Goal: Information Seeking & Learning: Learn about a topic

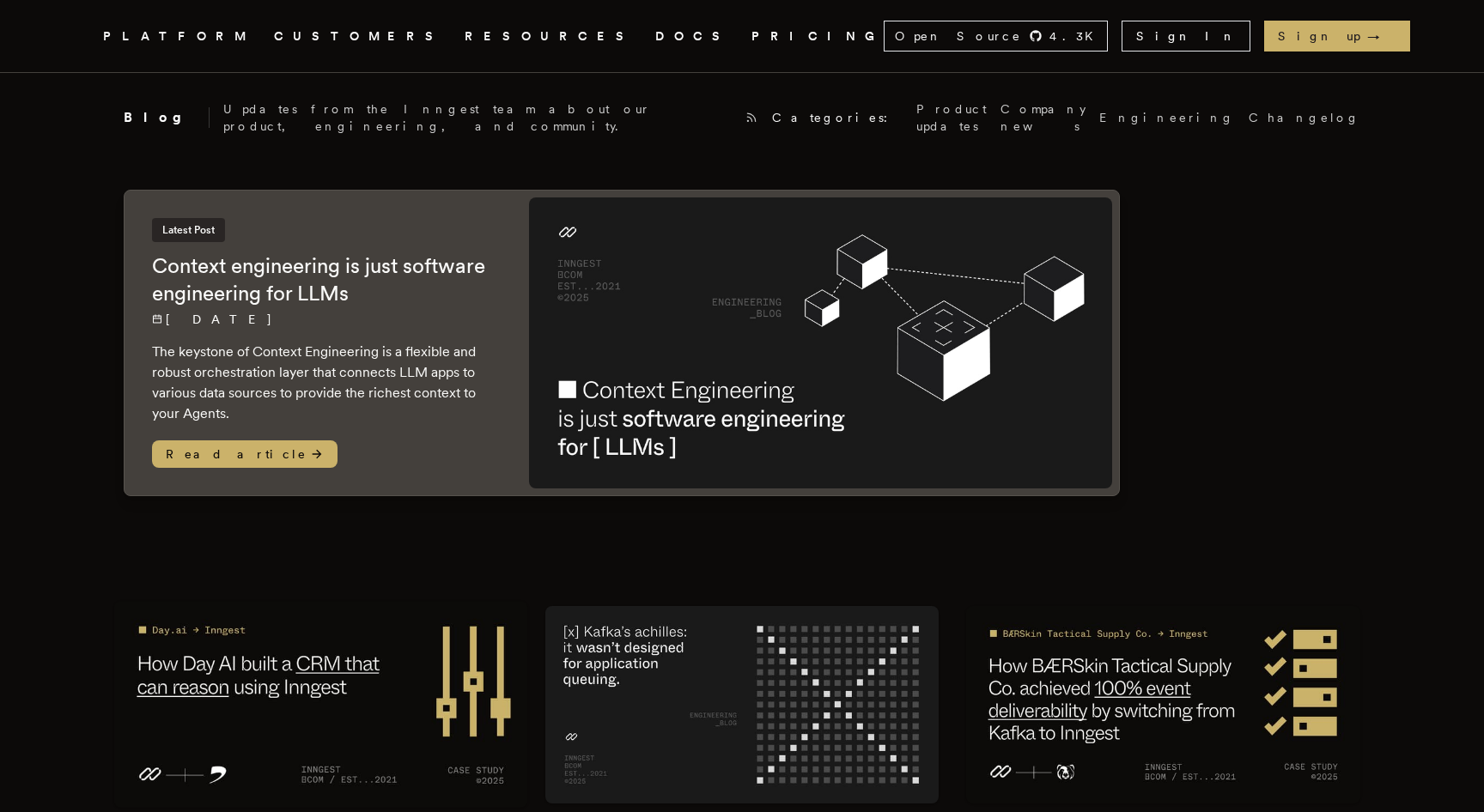
click at [428, 671] on img at bounding box center [321, 705] width 414 height 207
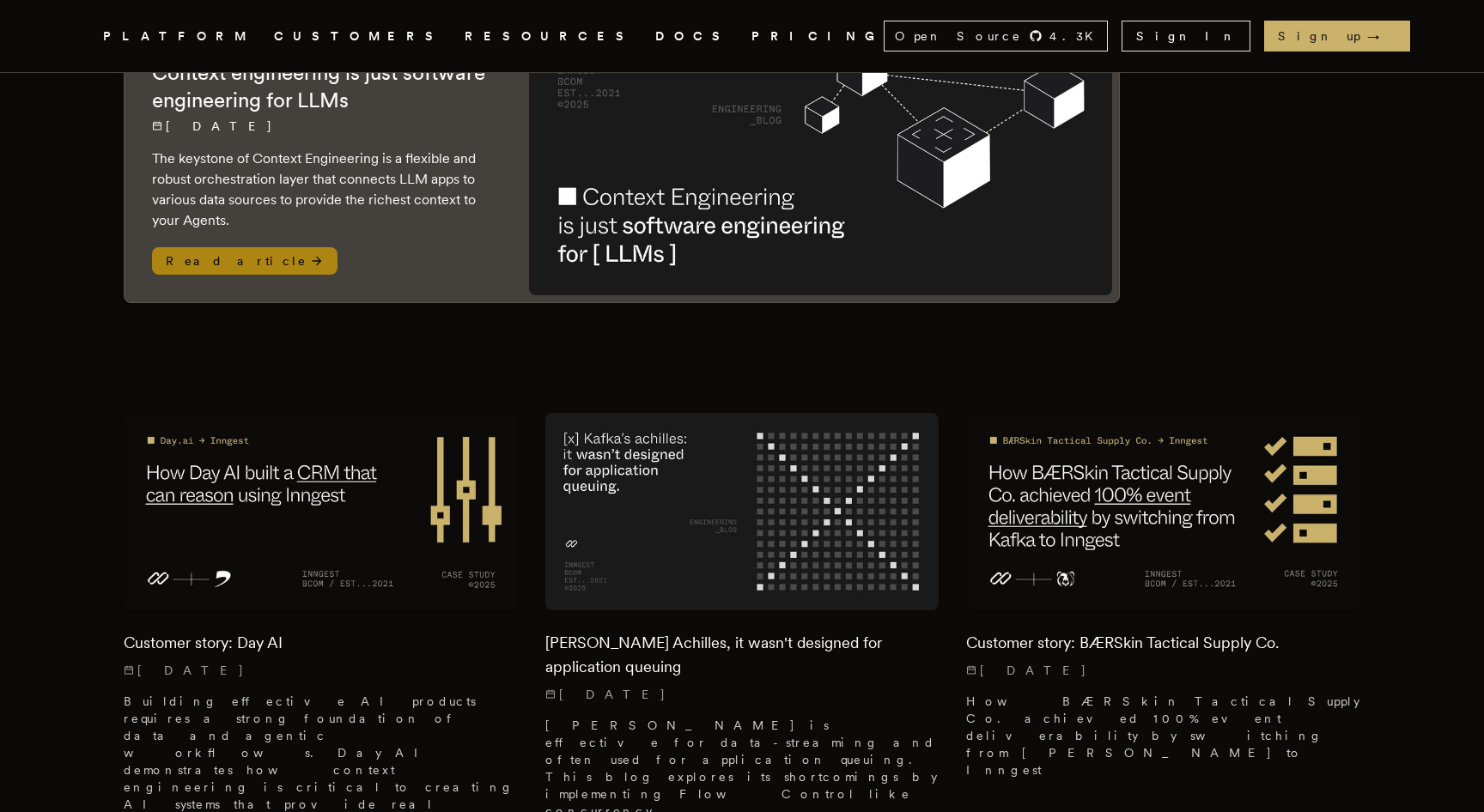
scroll to position [187, 0]
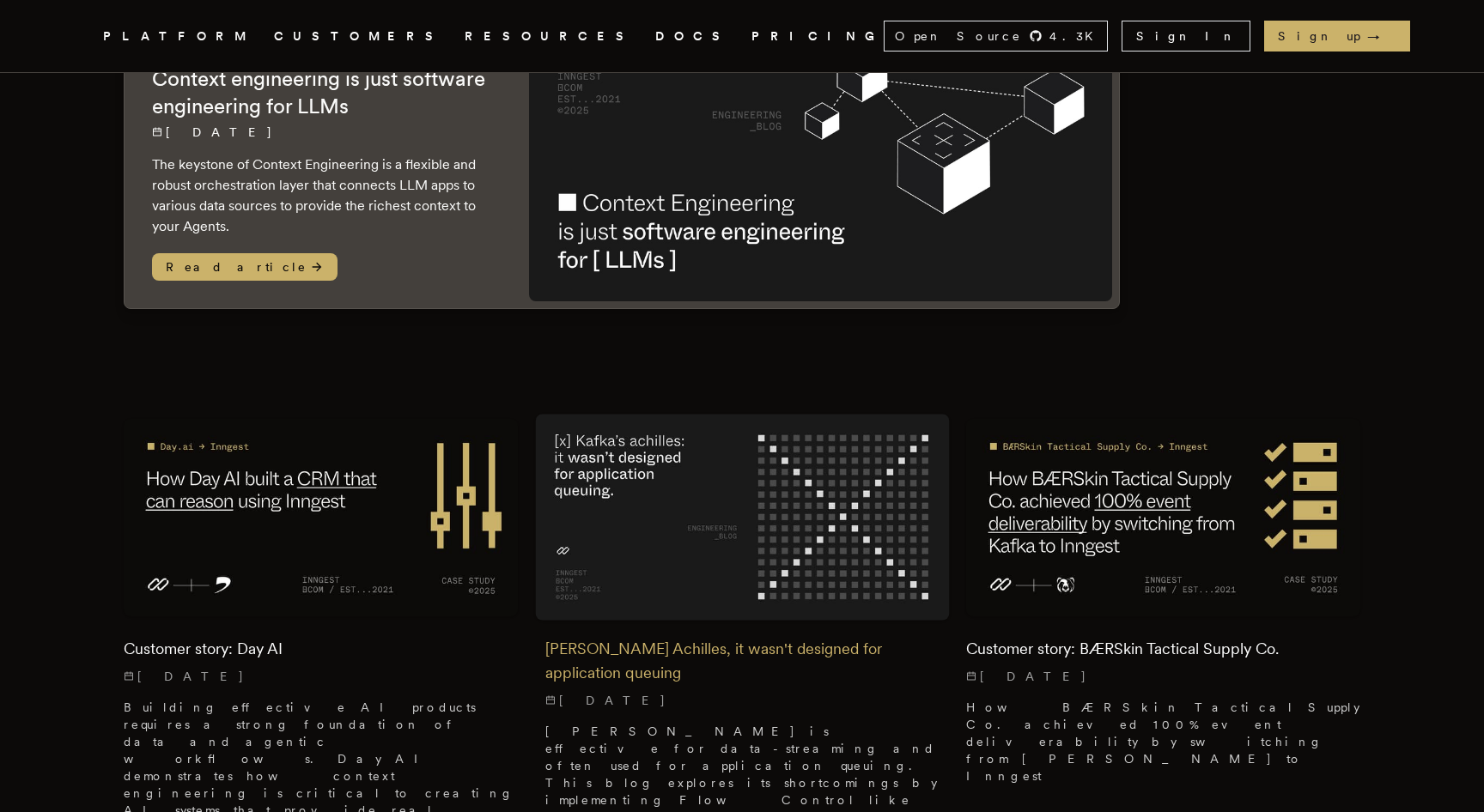
click at [793, 511] on img at bounding box center [742, 518] width 414 height 207
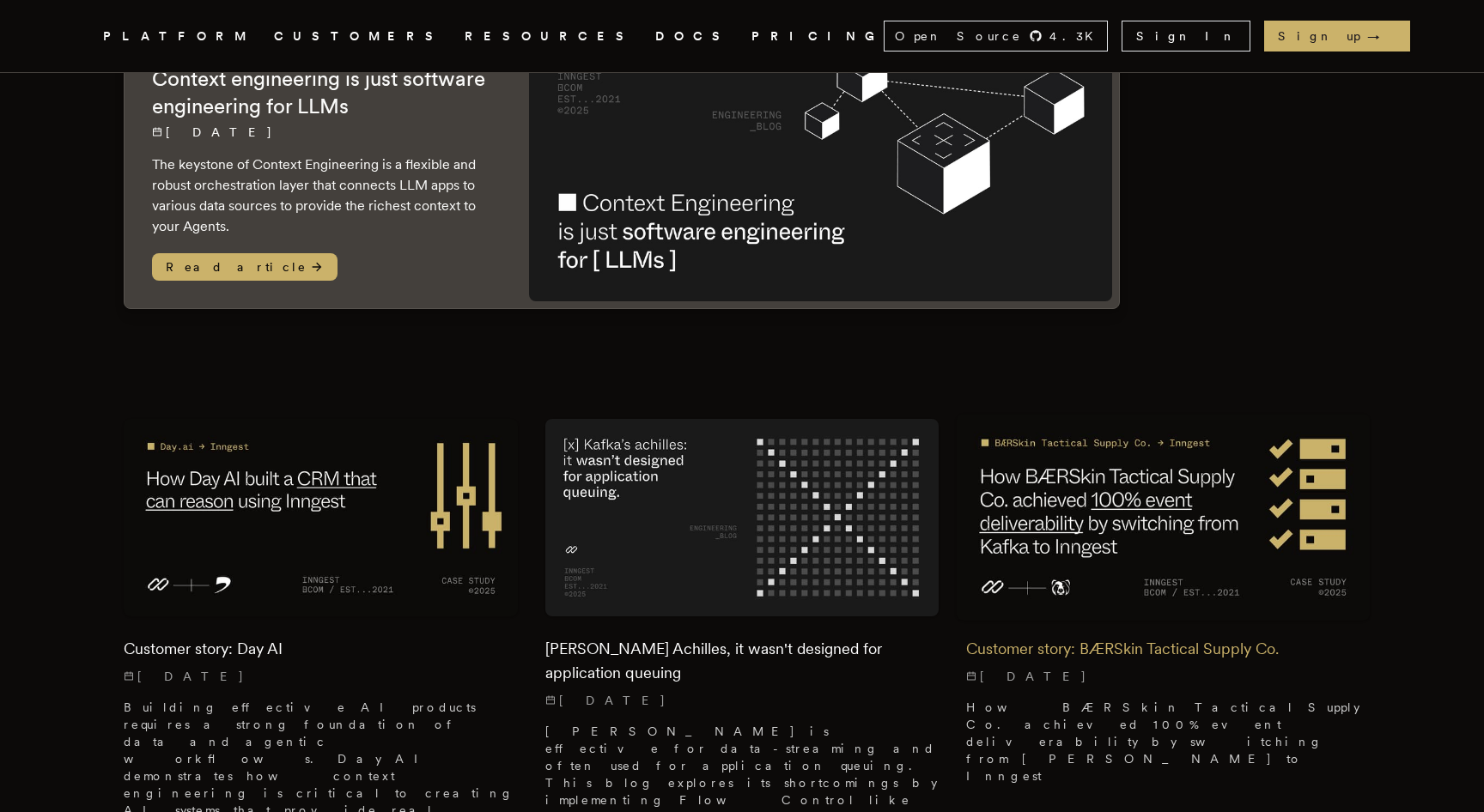
click at [1148, 512] on img at bounding box center [1163, 518] width 414 height 207
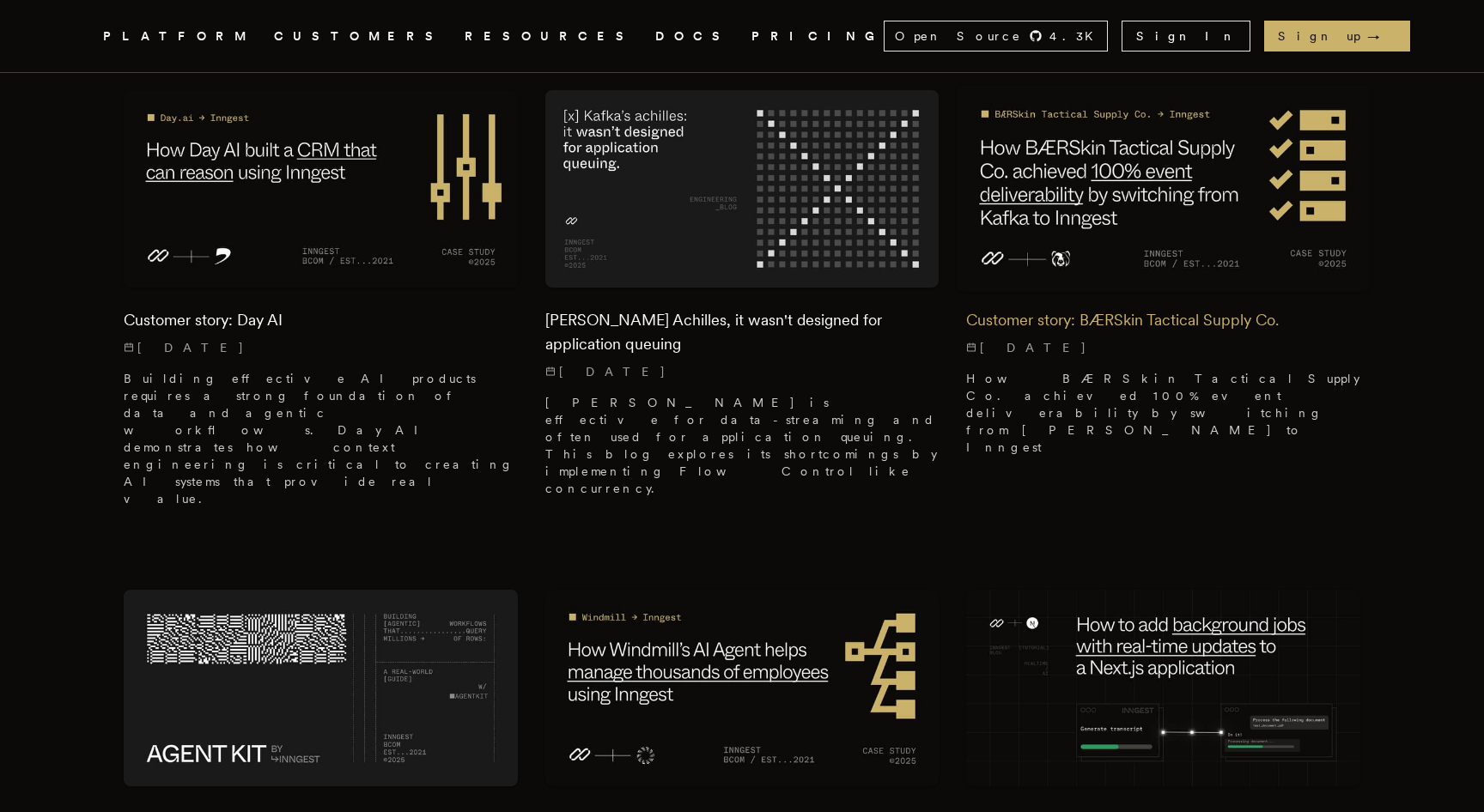
scroll to position [722, 0]
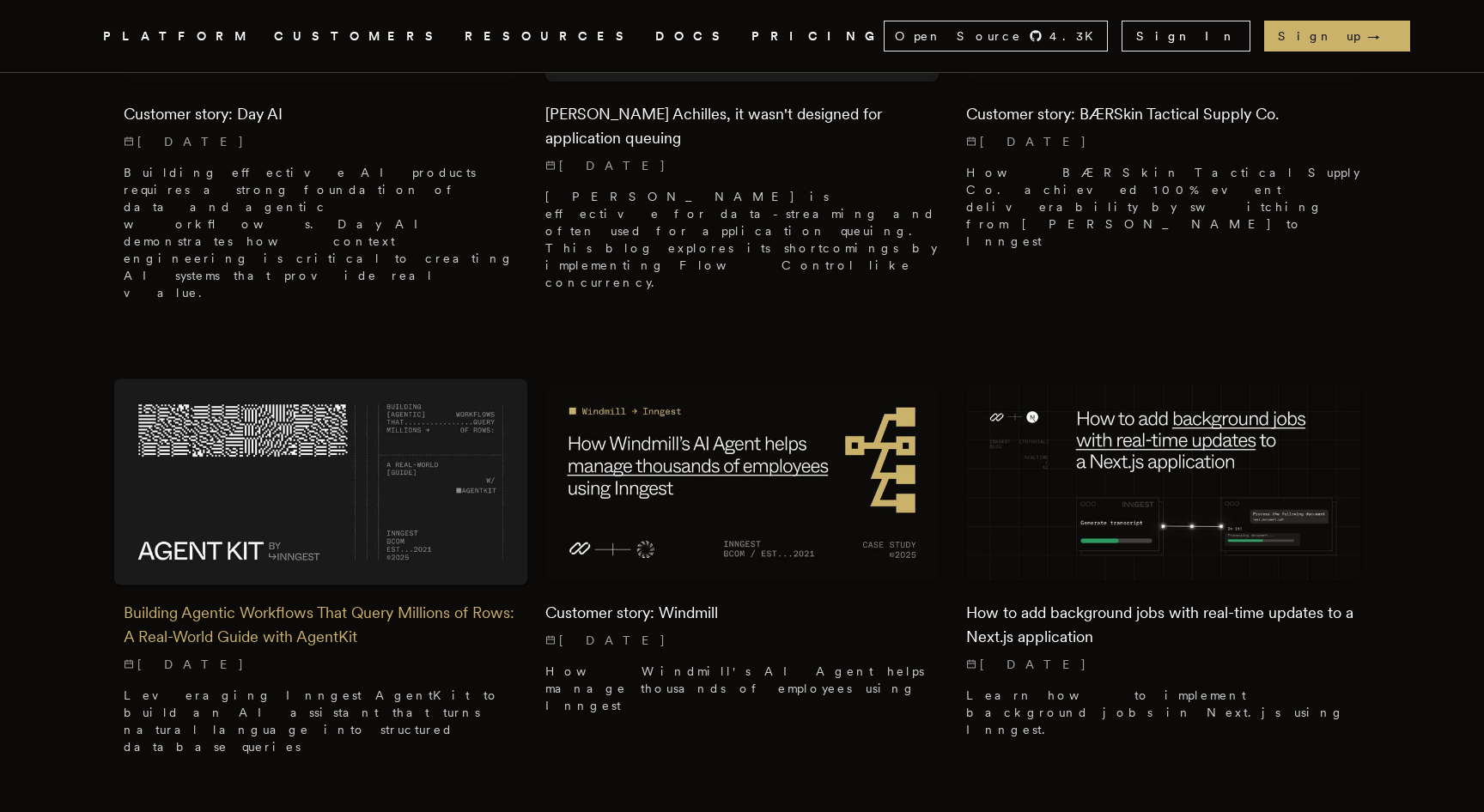
click at [460, 457] on img at bounding box center [321, 482] width 414 height 207
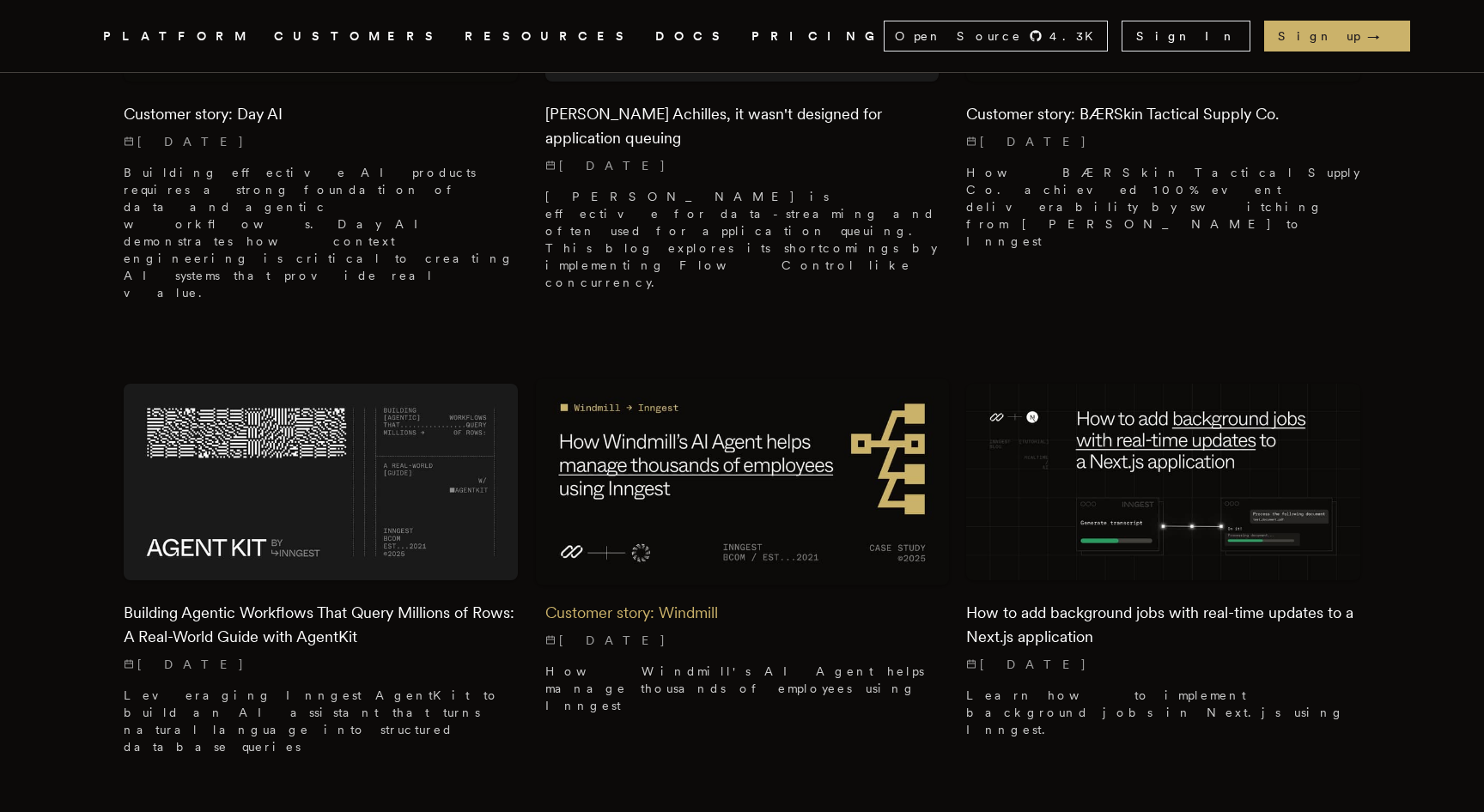
click at [719, 455] on img at bounding box center [742, 482] width 414 height 207
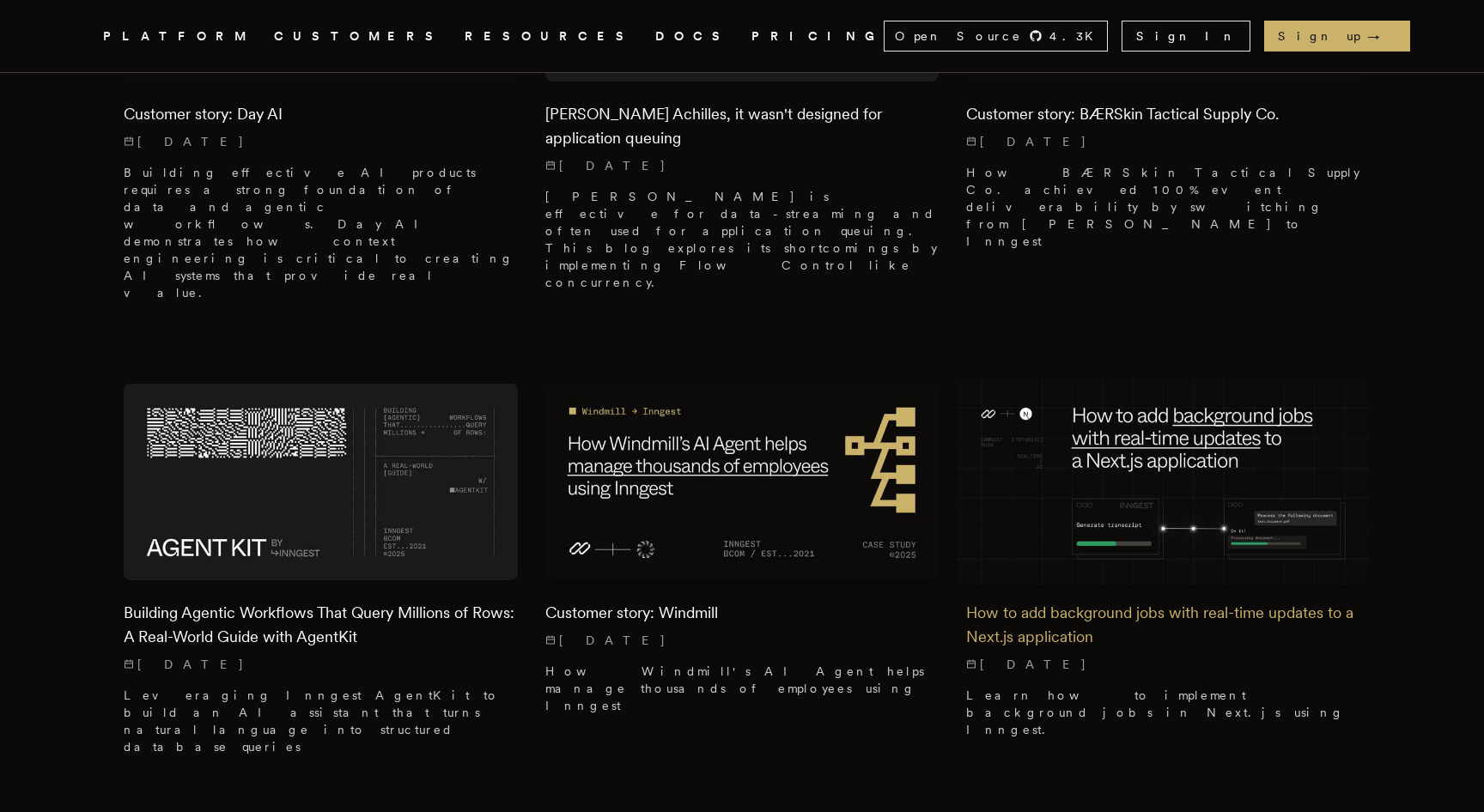
click at [1042, 398] on img at bounding box center [1163, 482] width 414 height 207
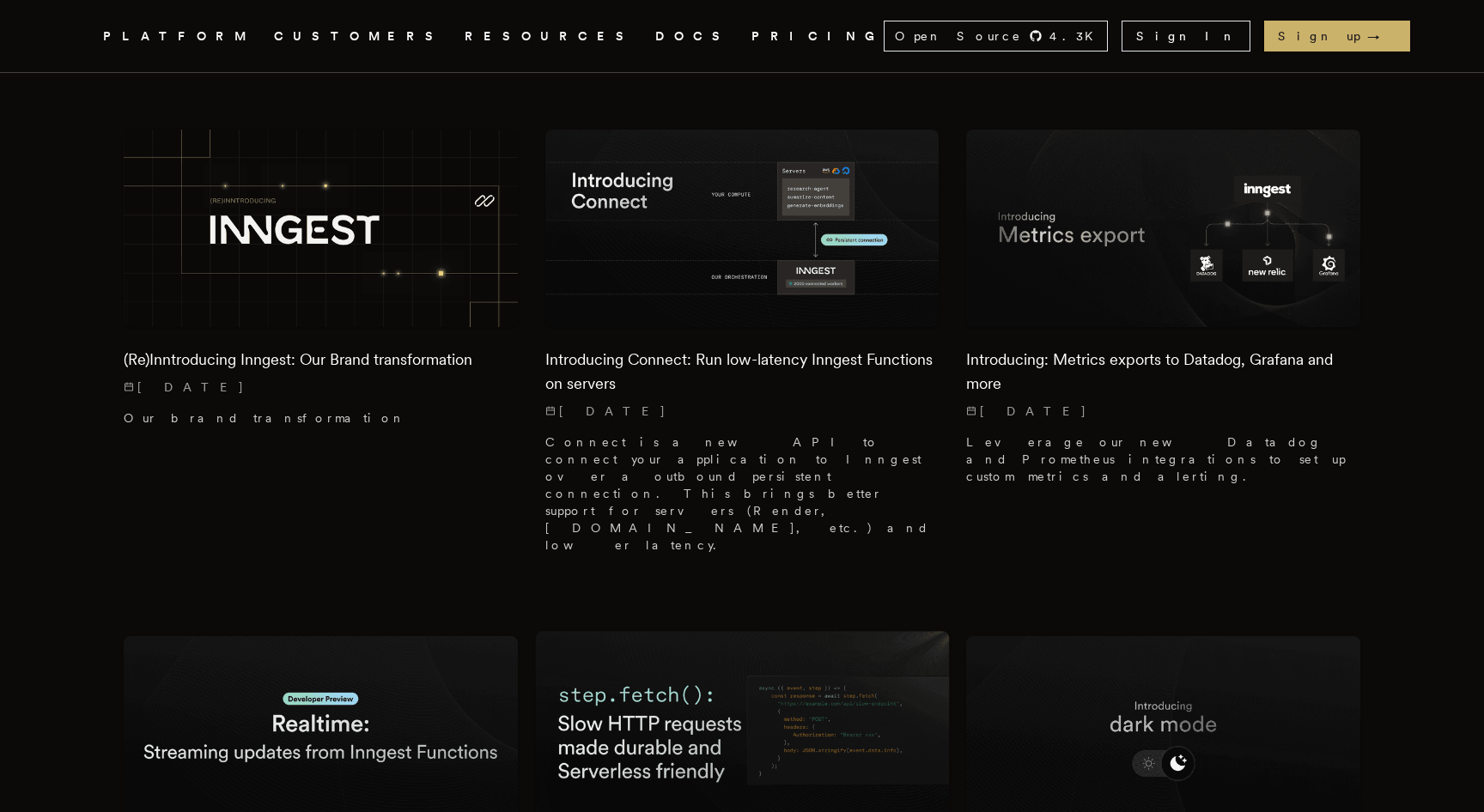
scroll to position [1845, 0]
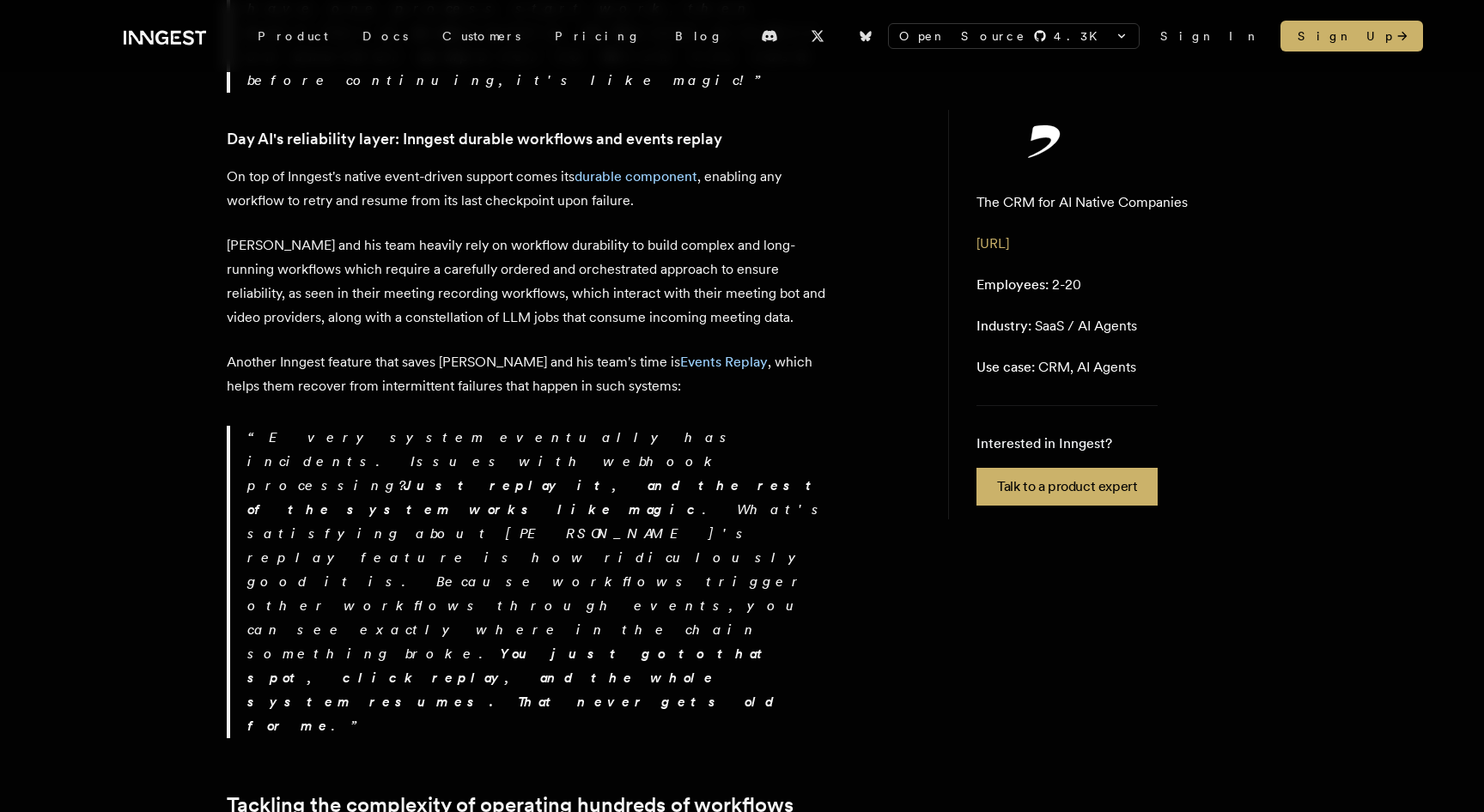
scroll to position [2271, 0]
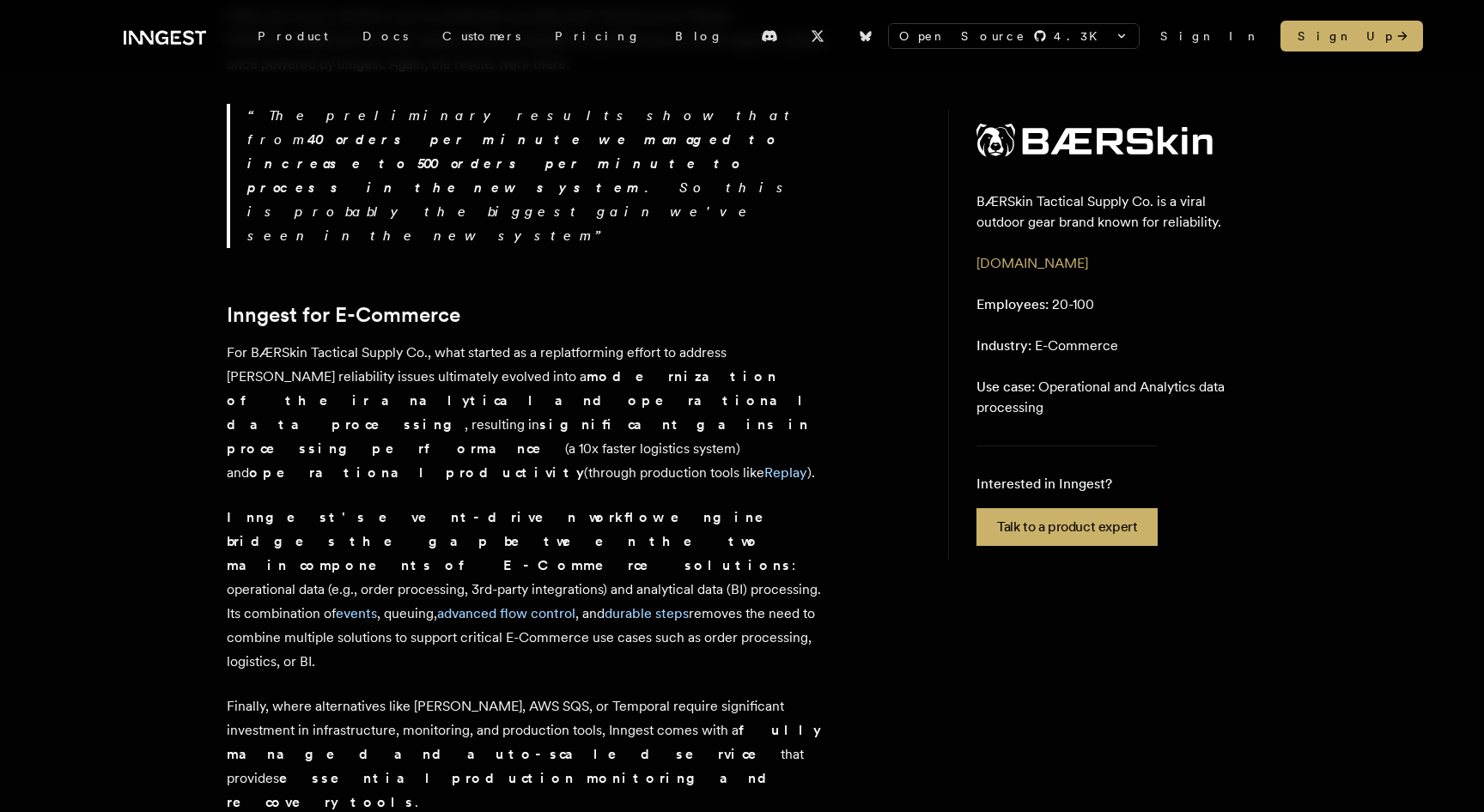
scroll to position [3852, 0]
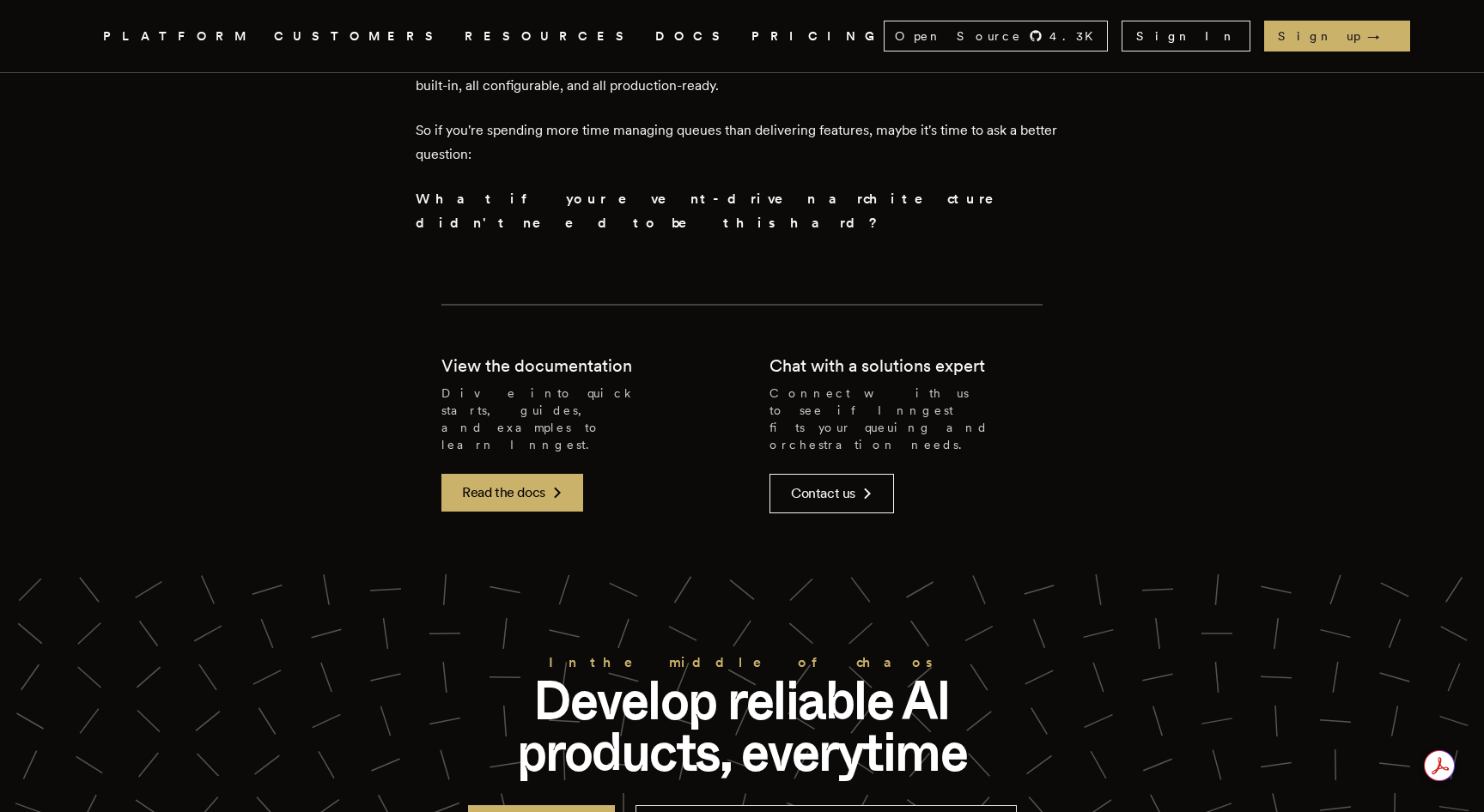
scroll to position [5984, 0]
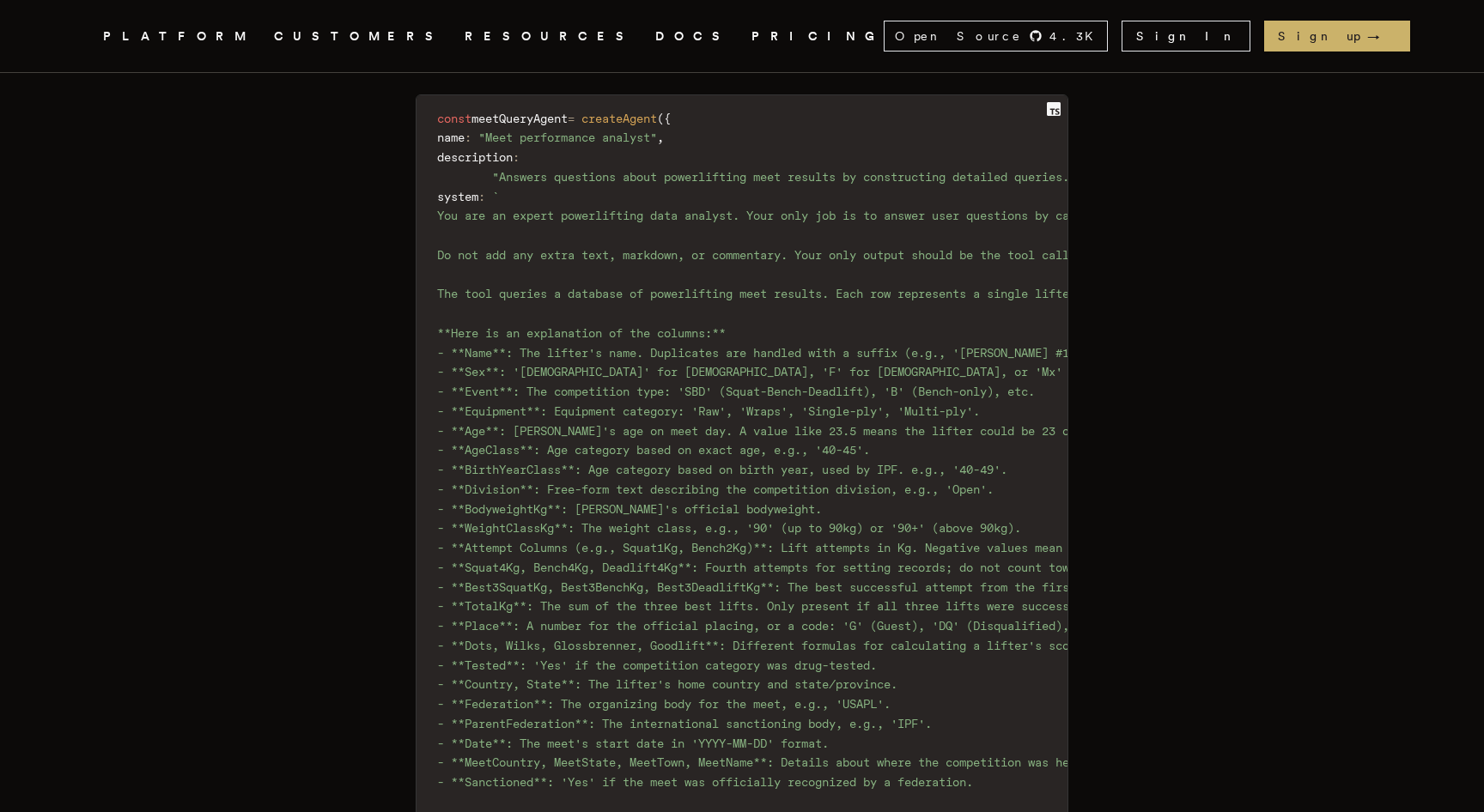
scroll to position [3042, 0]
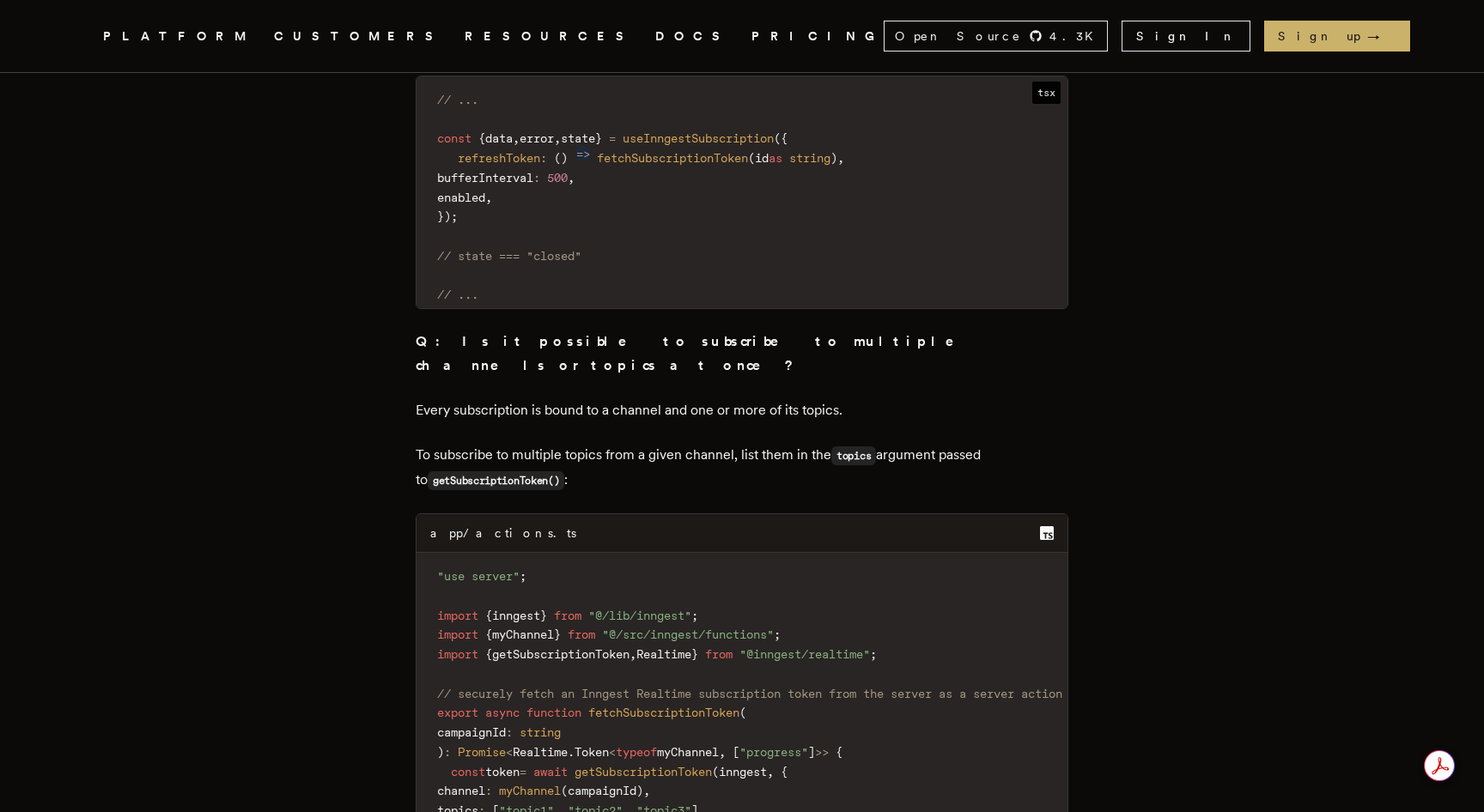
scroll to position [18825, 0]
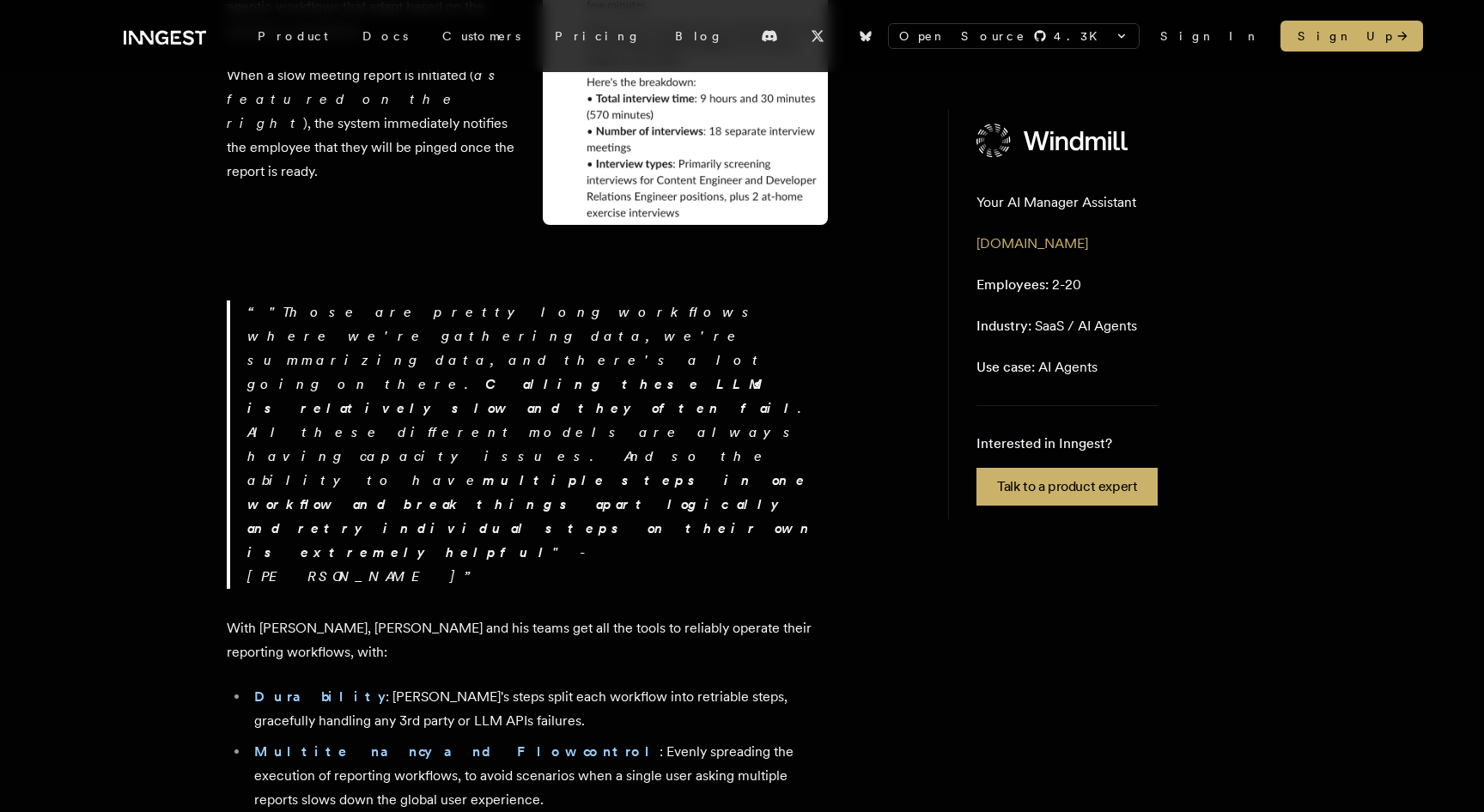
scroll to position [4137, 0]
